Goal: Find specific page/section: Find specific page/section

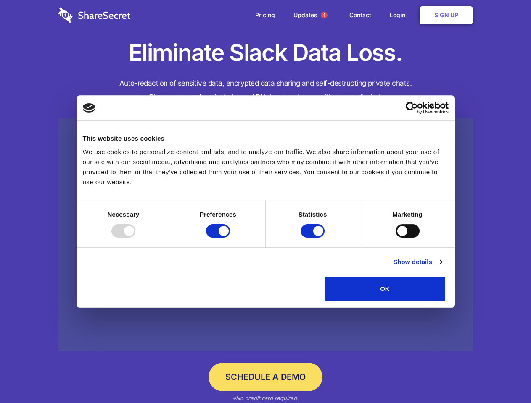
click at [135, 238] on div at bounding box center [123, 230] width 24 height 13
click at [230, 238] on input "Preferences" at bounding box center [218, 230] width 24 height 13
checkbox input "false"
click at [313, 238] on input "Statistics" at bounding box center [312, 230] width 24 height 13
checkbox input "false"
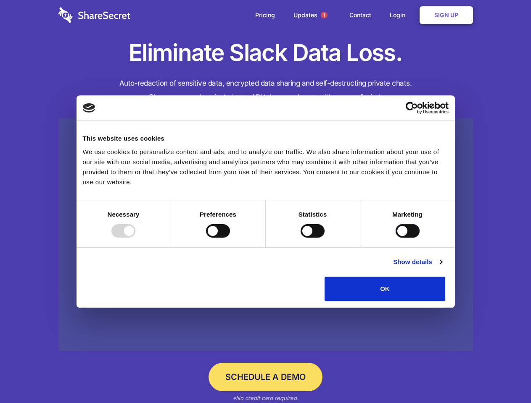
click at [395, 238] on input "Marketing" at bounding box center [407, 230] width 24 height 13
checkbox input "true"
click at [442, 267] on link "Show details" at bounding box center [417, 262] width 49 height 10
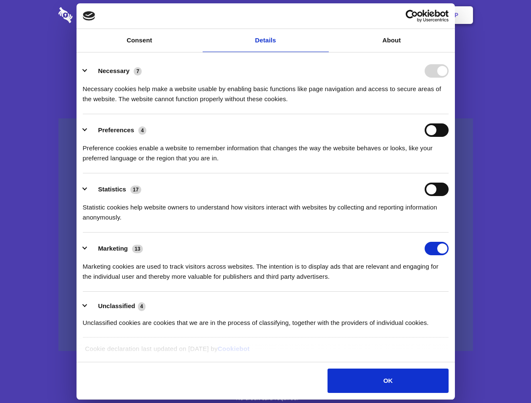
click at [448, 114] on li "Necessary 7 Necessary cookies help make a website usable by enabling basic func…" at bounding box center [266, 84] width 366 height 59
click at [324, 15] on span "1" at bounding box center [324, 15] width 7 height 7
